Goal: Transaction & Acquisition: Purchase product/service

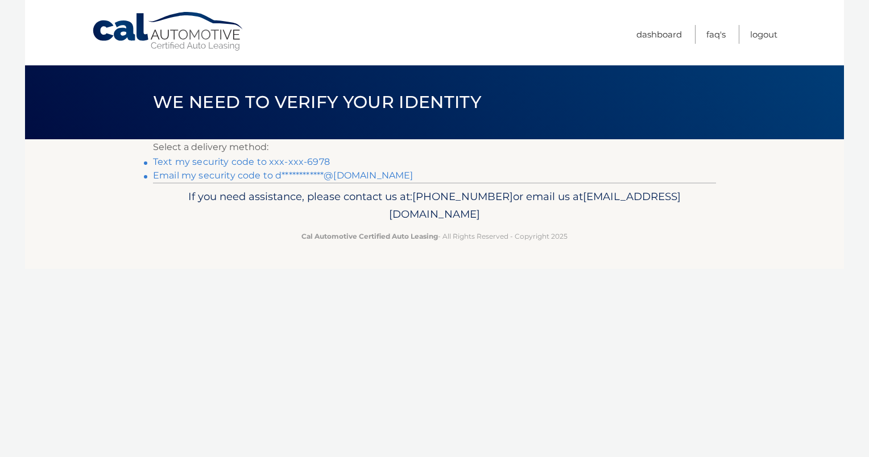
click at [282, 159] on link "Text my security code to xxx-xxx-6978" at bounding box center [241, 161] width 177 height 11
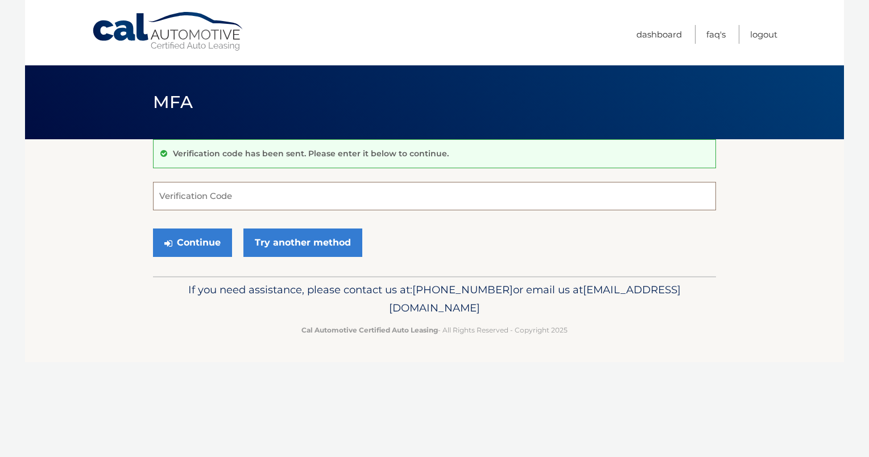
click at [192, 200] on input "Verification Code" at bounding box center [434, 196] width 563 height 28
type input "958152"
click at [198, 242] on button "Continue" at bounding box center [192, 243] width 79 height 28
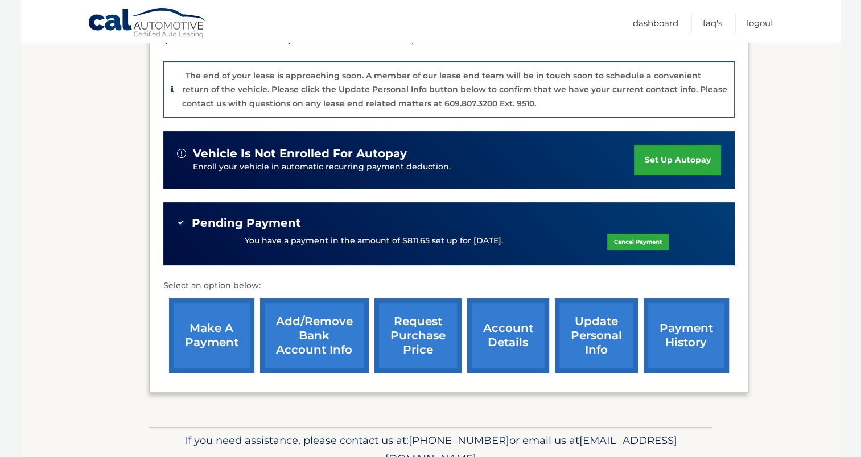
scroll to position [284, 0]
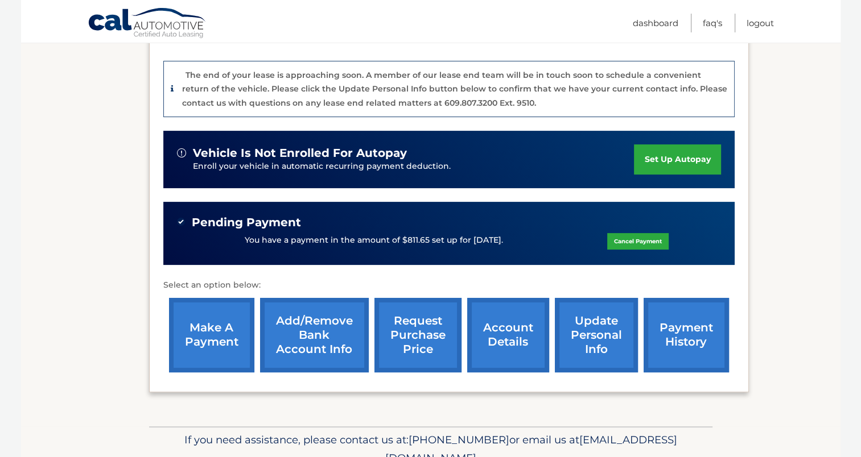
click at [214, 332] on link "make a payment" at bounding box center [211, 335] width 85 height 75
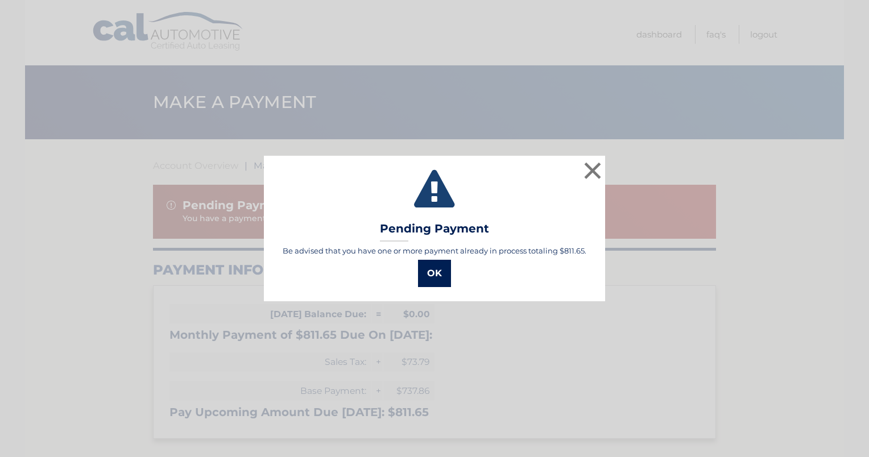
click at [434, 273] on button "OK" at bounding box center [434, 273] width 33 height 27
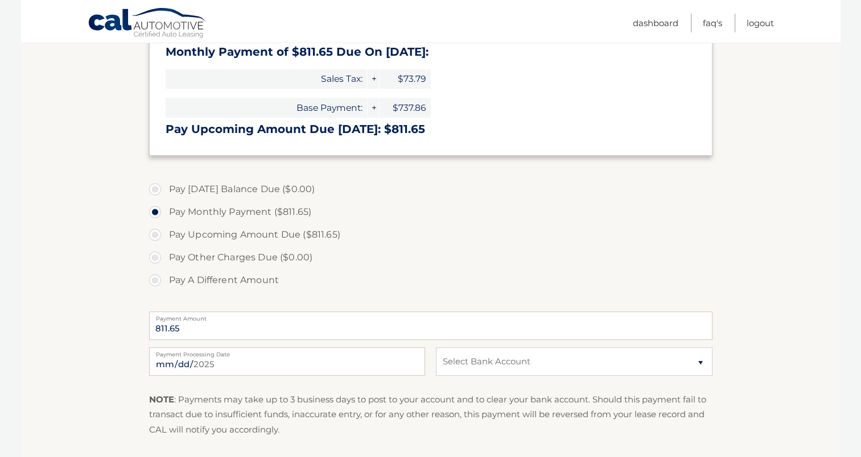
scroll to position [284, 0]
click at [155, 235] on label "Pay Upcoming Amount Due ($811.65)" at bounding box center [430, 233] width 563 height 23
click at [155, 235] on input "Pay Upcoming Amount Due ($811.65)" at bounding box center [159, 231] width 11 height 18
radio input "true"
click at [700, 362] on select "Select Bank Account Checking CITIZENS BANK, NATIONAL ASSOCIATION *****2110 Chec…" at bounding box center [574, 360] width 276 height 28
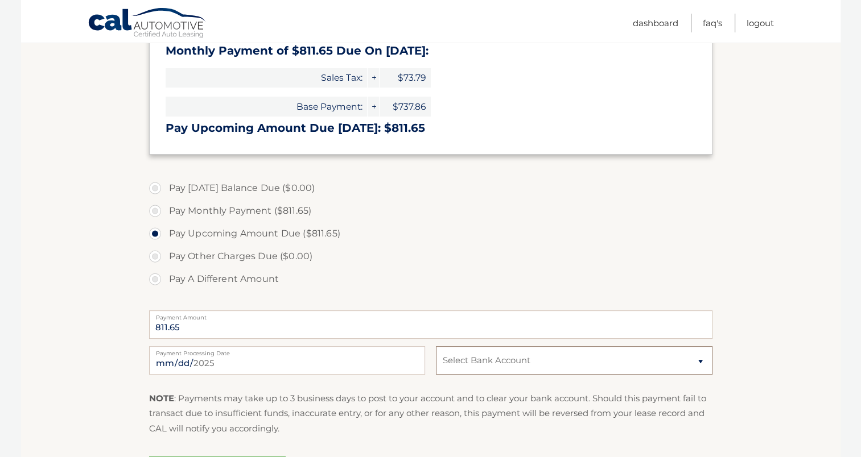
select select "MjA0NzRlZjAtYTNlNS00ZWU1LTg4ZmYtZTA2ZjYyNGIxOGI2"
click at [436, 346] on select "Select Bank Account Checking CITIZENS BANK, NATIONAL ASSOCIATION *****2110 Chec…" at bounding box center [574, 360] width 276 height 28
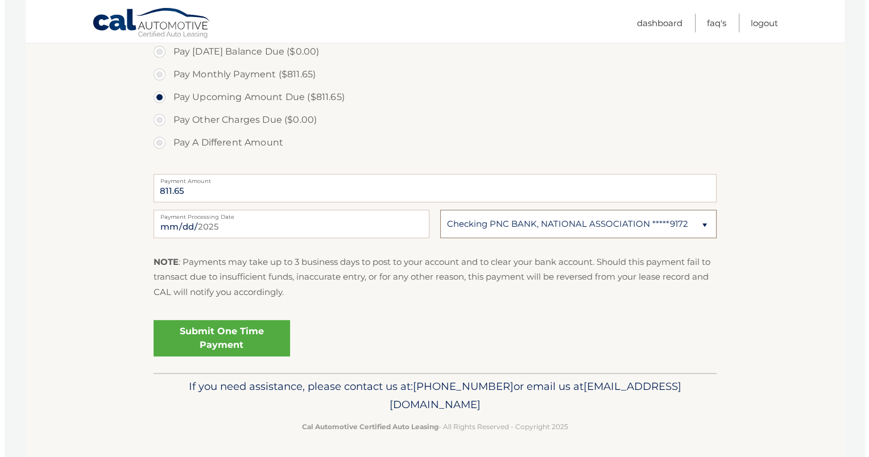
scroll to position [422, 0]
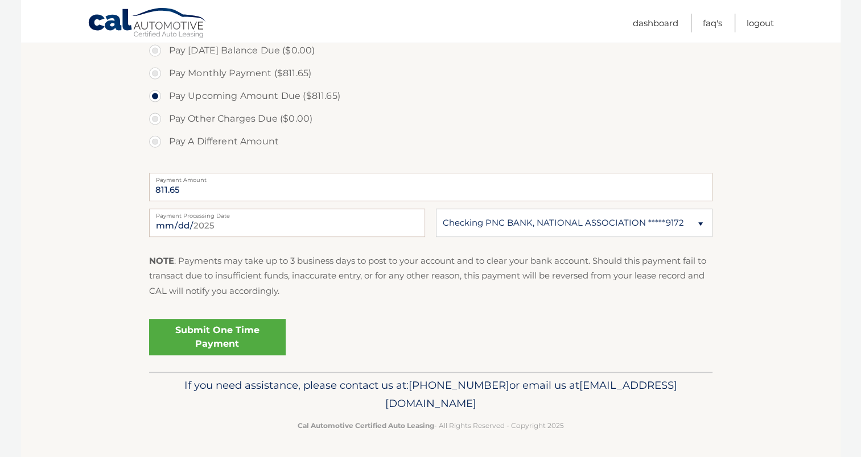
click at [214, 337] on link "Submit One Time Payment" at bounding box center [217, 337] width 137 height 36
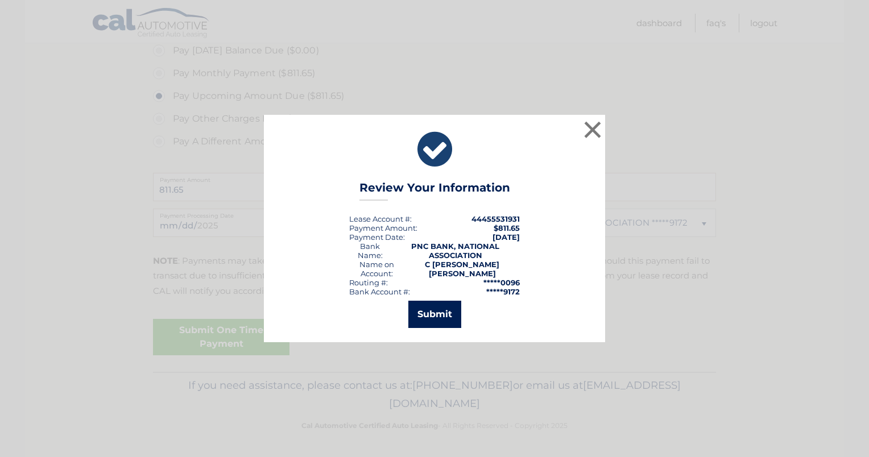
click at [434, 310] on button "Submit" at bounding box center [434, 314] width 53 height 27
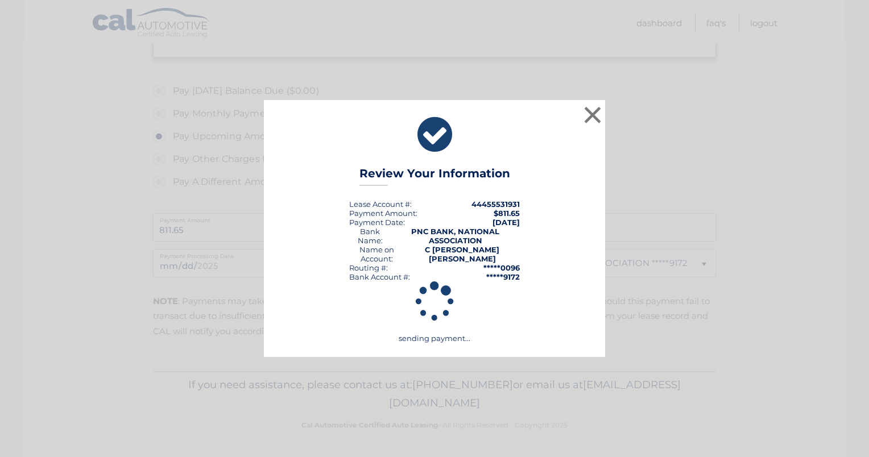
scroll to position [381, 0]
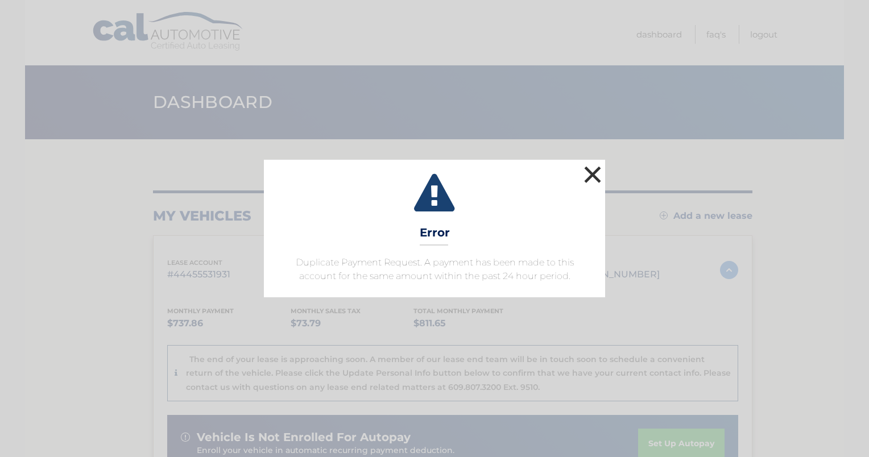
click at [585, 178] on button "×" at bounding box center [592, 174] width 23 height 23
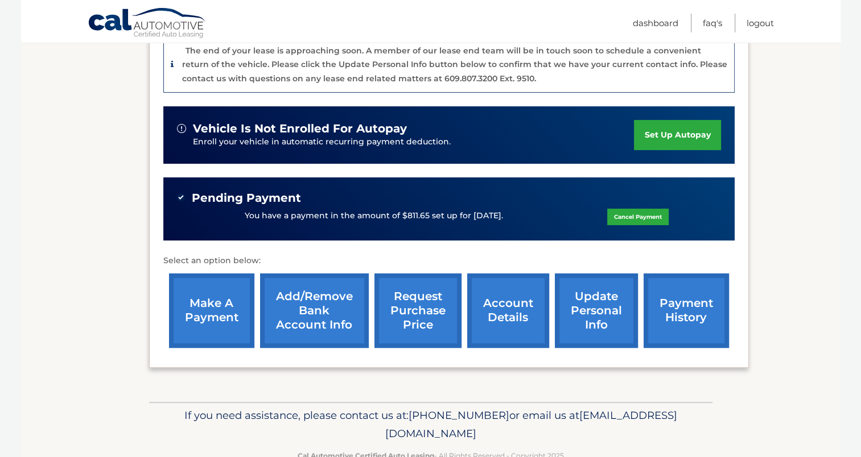
scroll to position [338, 0]
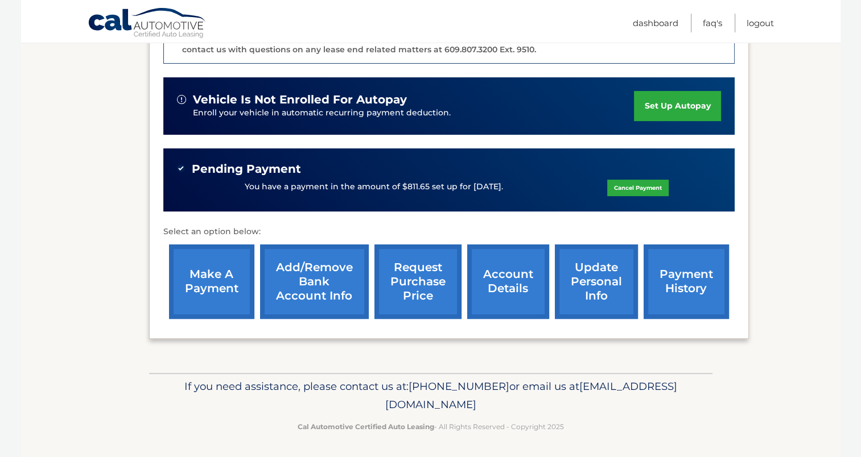
click at [498, 291] on link "account details" at bounding box center [508, 282] width 82 height 75
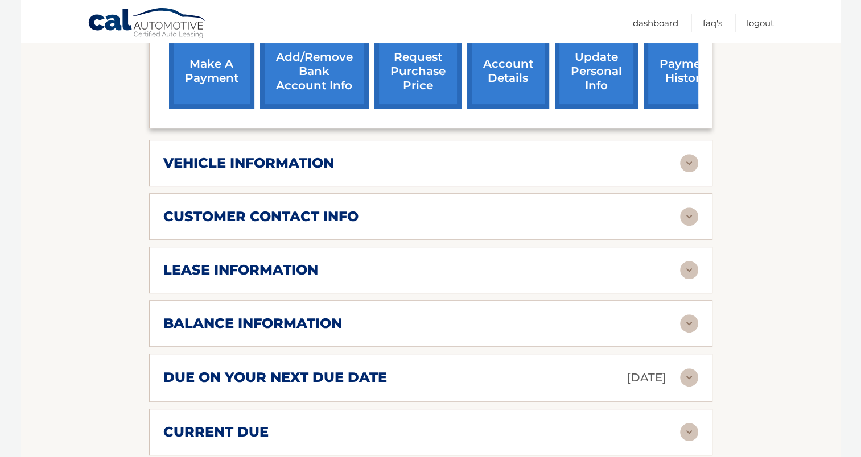
scroll to position [512, 0]
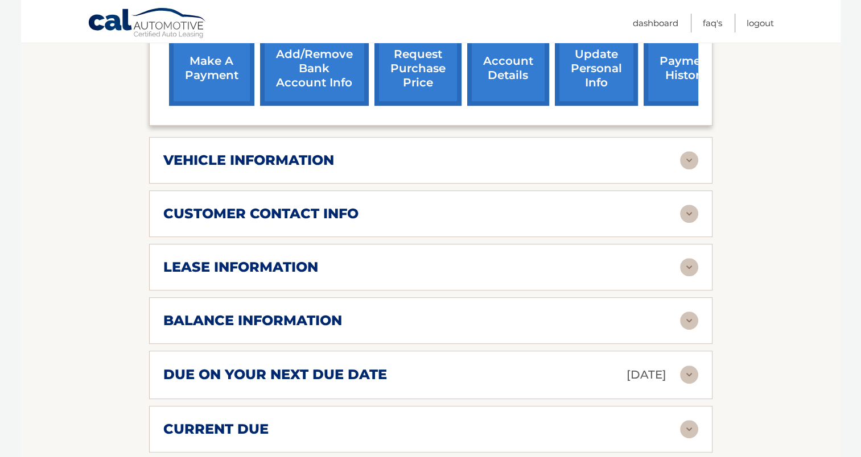
click at [692, 312] on img at bounding box center [689, 321] width 18 height 18
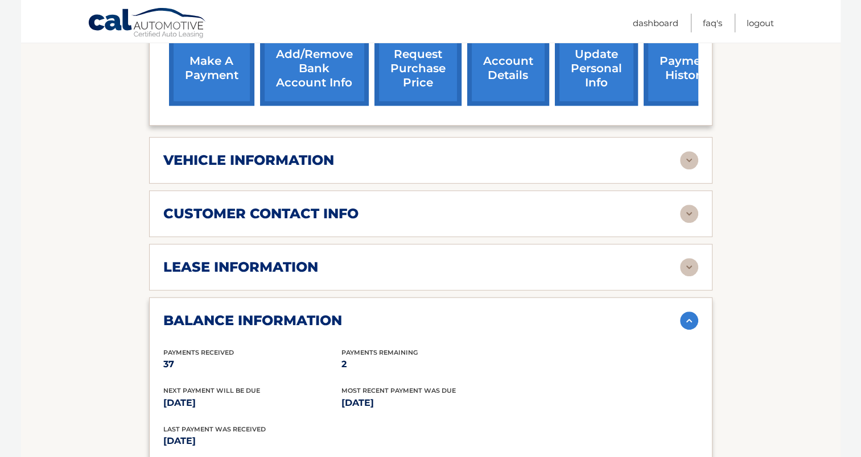
click at [687, 312] on img at bounding box center [689, 321] width 18 height 18
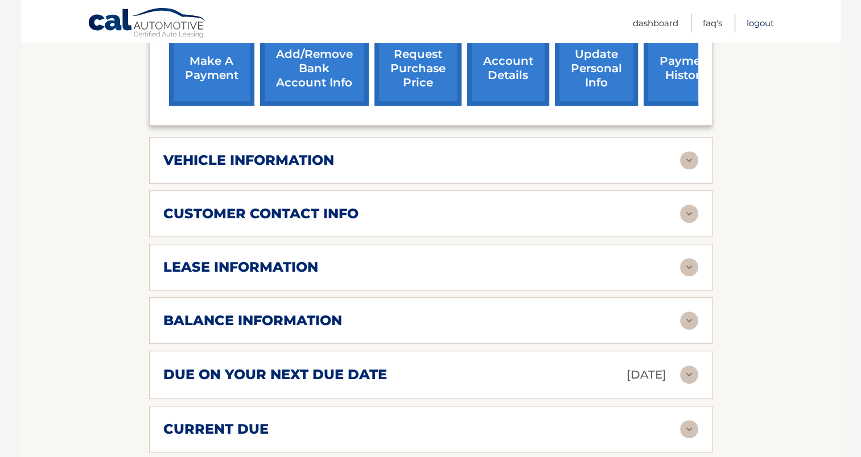
click at [757, 22] on link "Logout" at bounding box center [759, 23] width 27 height 19
